Goal: Task Accomplishment & Management: Use online tool/utility

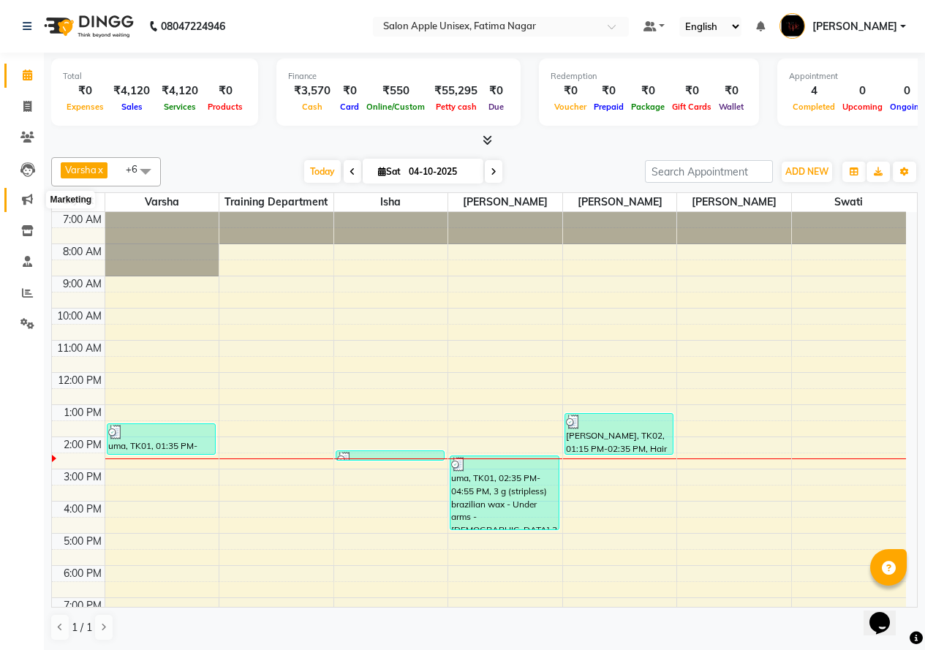
click at [26, 199] on icon at bounding box center [27, 199] width 11 height 11
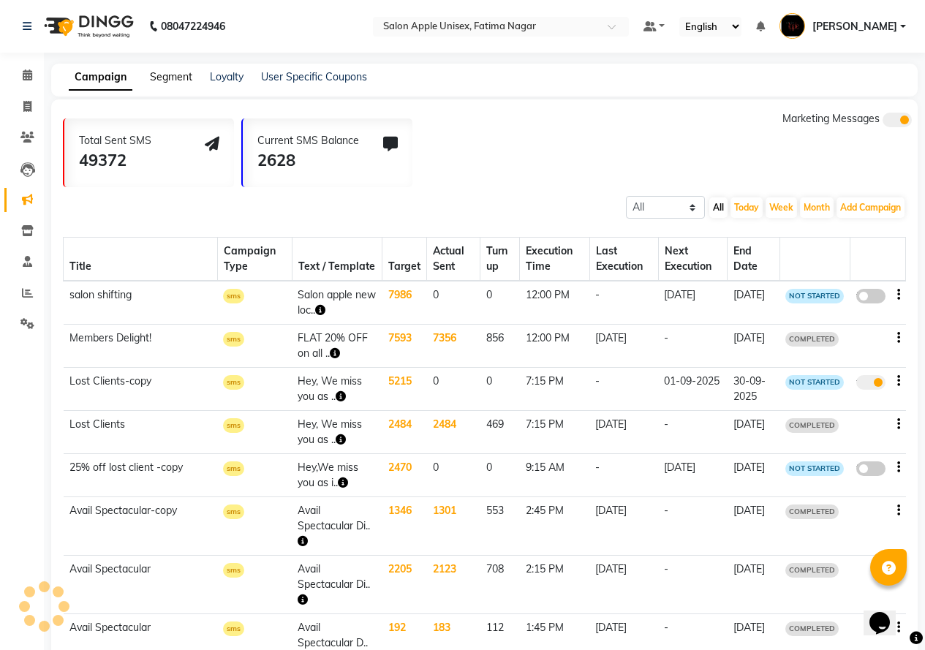
click at [173, 77] on link "Segment" at bounding box center [171, 76] width 42 height 13
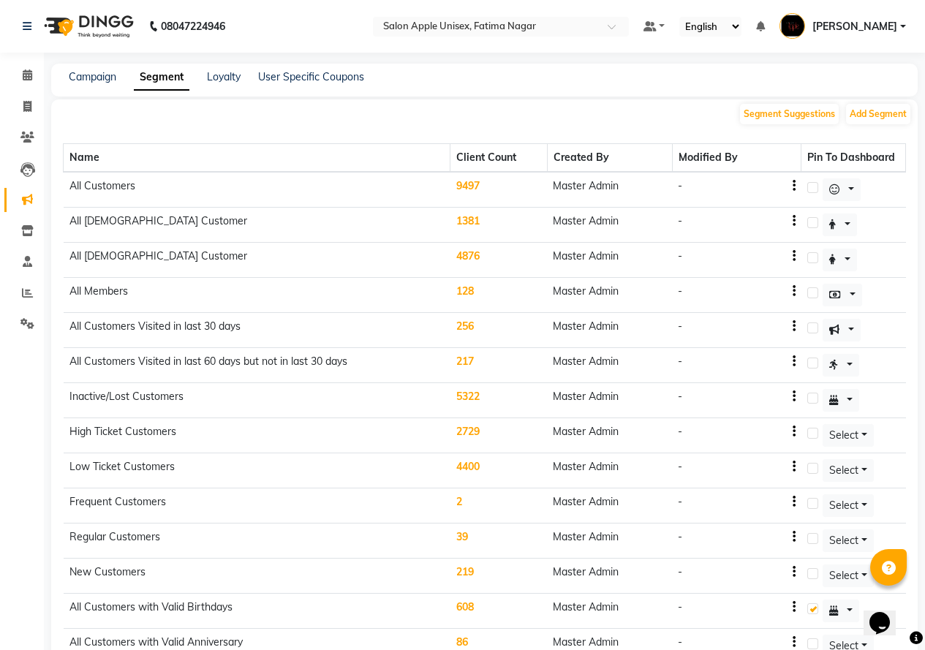
click at [494, 360] on td "217" at bounding box center [499, 365] width 97 height 35
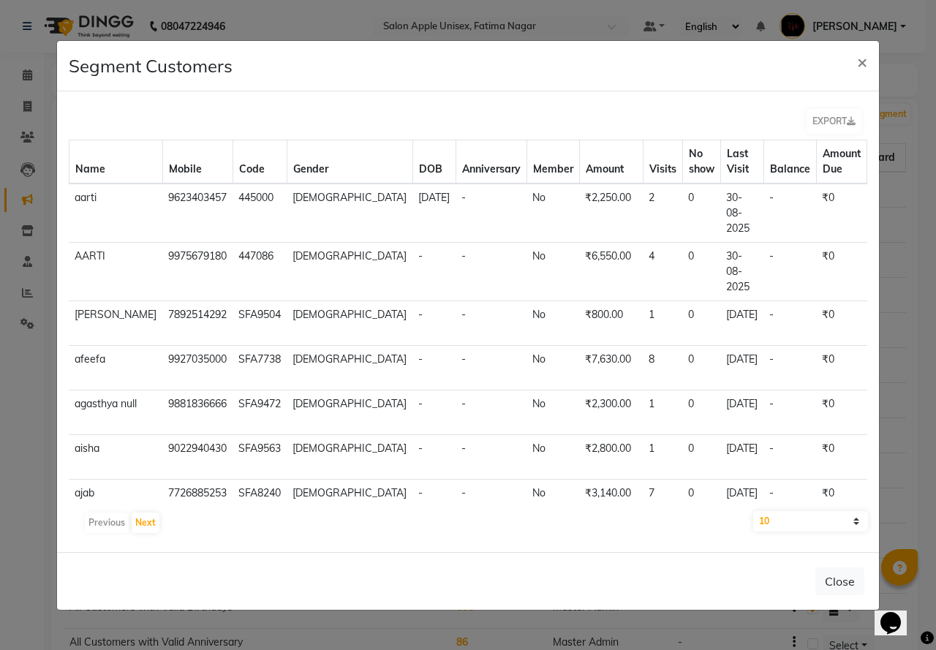
click at [771, 521] on select "10 50 100" at bounding box center [810, 521] width 115 height 20
select select "100"
click at [753, 511] on select "10 50 100" at bounding box center [810, 521] width 115 height 20
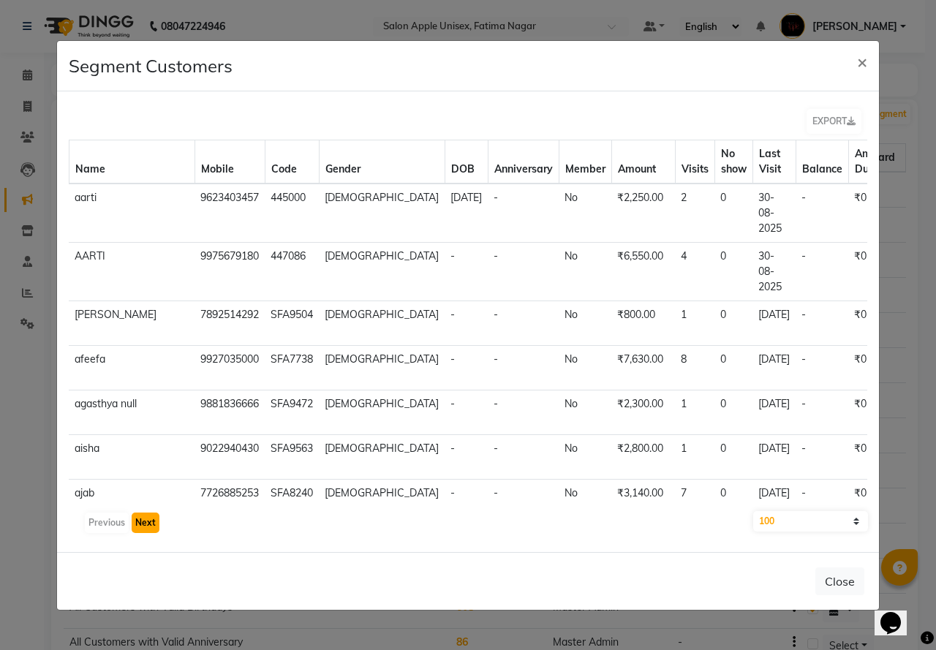
click at [144, 515] on button "Next" at bounding box center [146, 523] width 28 height 20
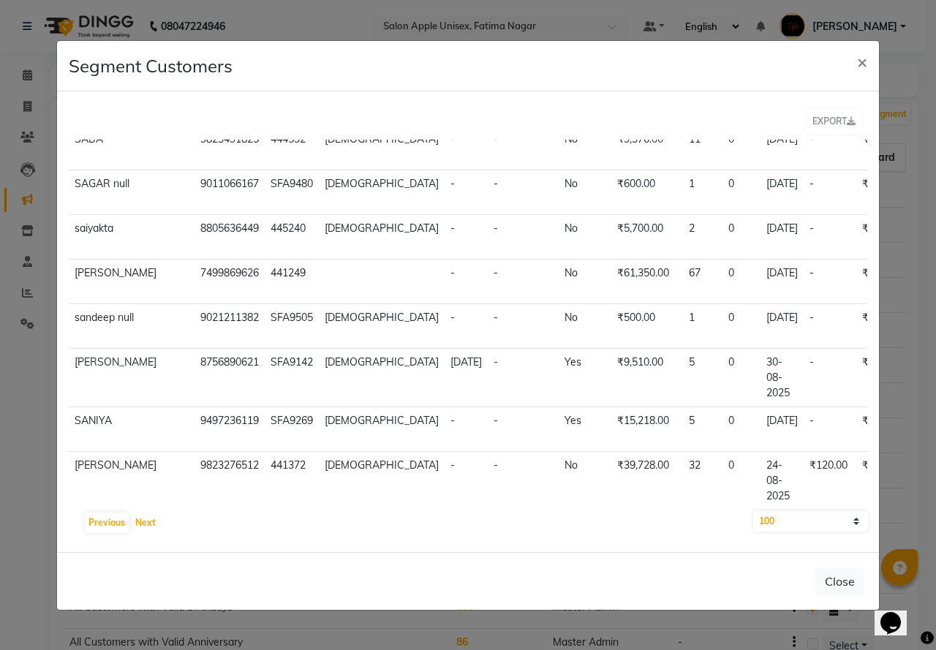
scroll to position [2633, 0]
